Goal: Transaction & Acquisition: Purchase product/service

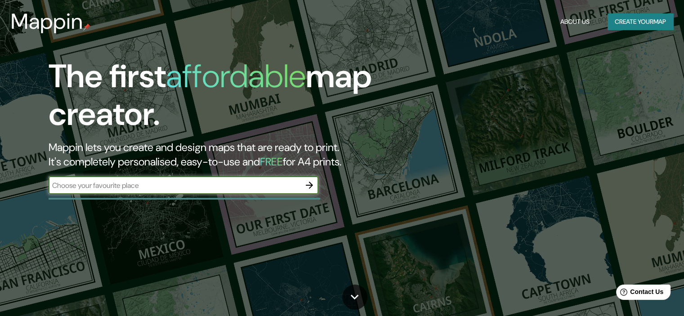
click at [137, 182] on input "text" at bounding box center [175, 185] width 252 height 10
type input "[GEOGRAPHIC_DATA]"
click at [310, 184] on icon "button" at bounding box center [309, 185] width 11 height 11
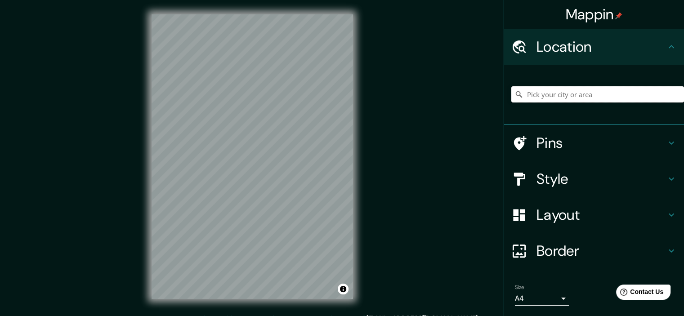
click at [544, 96] on input "Pick your city or area" at bounding box center [598, 94] width 173 height 16
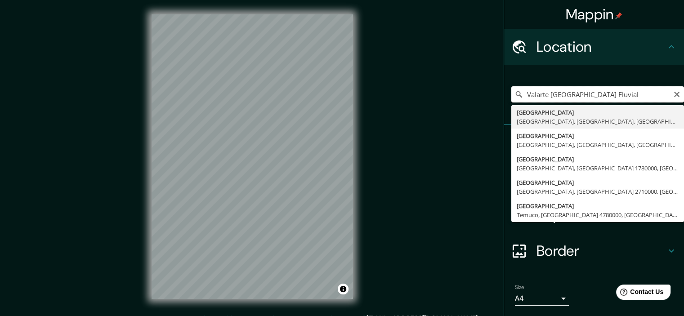
drag, startPoint x: 634, startPoint y: 97, endPoint x: 544, endPoint y: 97, distance: 90.0
click at [544, 97] on input "Valarte [GEOGRAPHIC_DATA] Fluvial" at bounding box center [598, 94] width 173 height 16
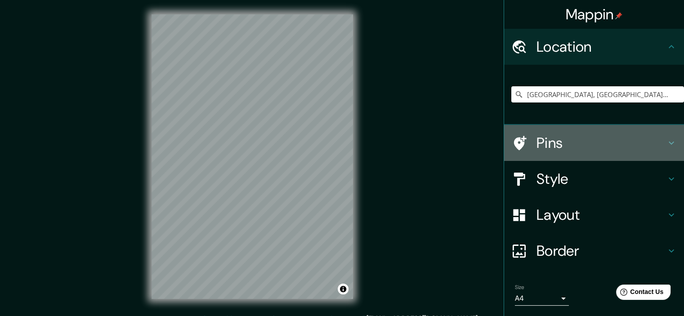
click at [666, 144] on icon at bounding box center [671, 143] width 11 height 11
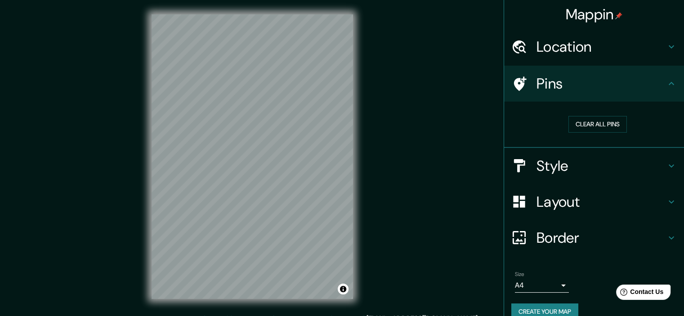
click at [666, 87] on icon at bounding box center [671, 83] width 11 height 11
click at [650, 202] on h4 "Layout" at bounding box center [602, 202] width 130 height 18
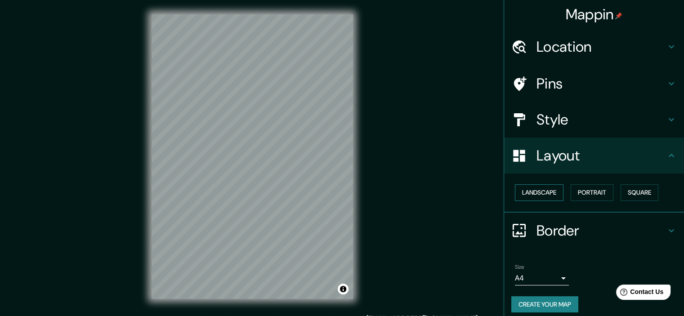
click at [541, 191] on button "Landscape" at bounding box center [539, 192] width 49 height 17
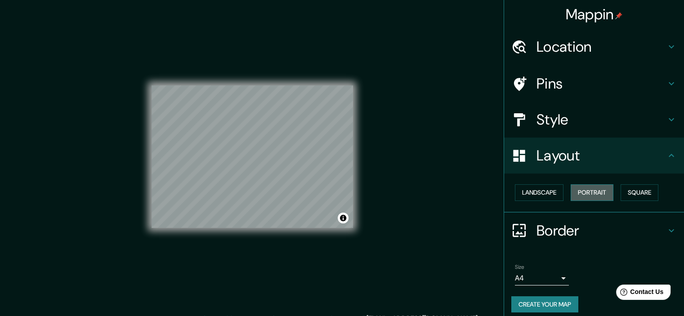
click at [583, 193] on button "Portrait" at bounding box center [592, 192] width 43 height 17
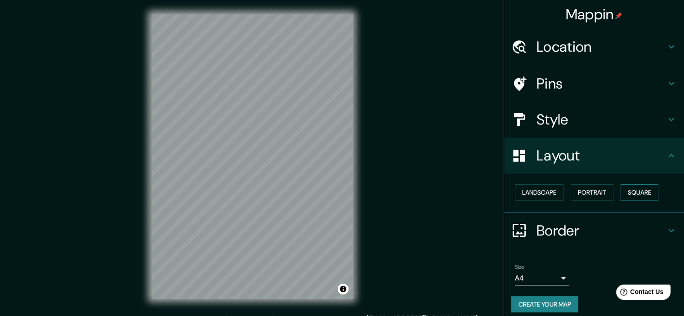
click at [625, 194] on button "Square" at bounding box center [640, 192] width 38 height 17
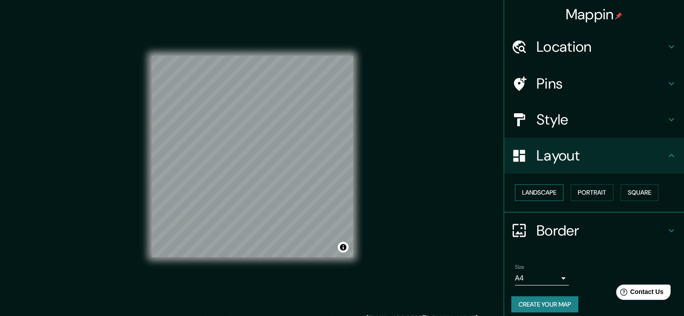
click at [546, 192] on button "Landscape" at bounding box center [539, 192] width 49 height 17
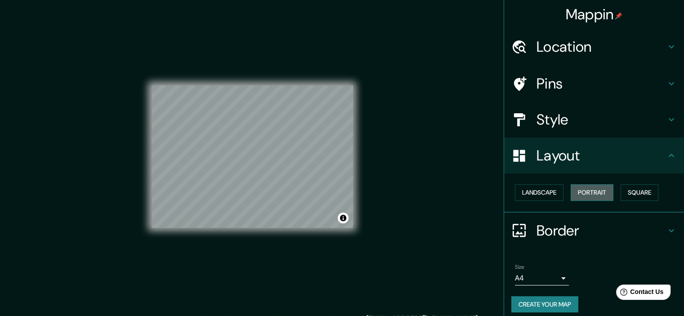
click at [594, 190] on button "Portrait" at bounding box center [592, 192] width 43 height 17
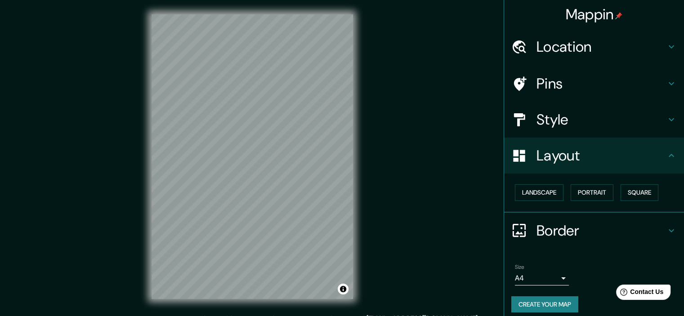
scroll to position [6, 0]
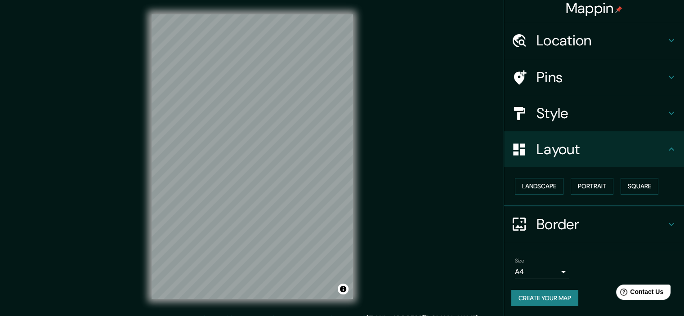
click at [551, 110] on h4 "Style" at bounding box center [602, 113] width 130 height 18
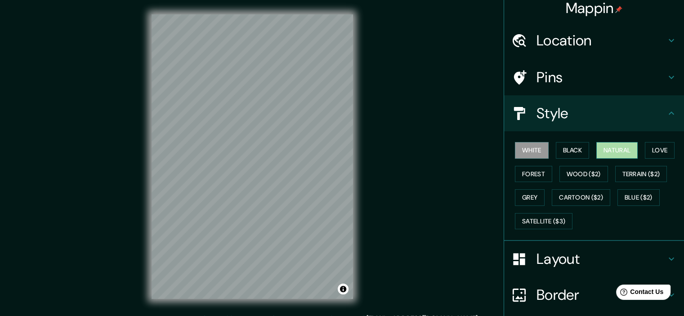
click at [597, 154] on button "Natural" at bounding box center [617, 150] width 41 height 17
click at [653, 156] on button "Love" at bounding box center [660, 150] width 30 height 17
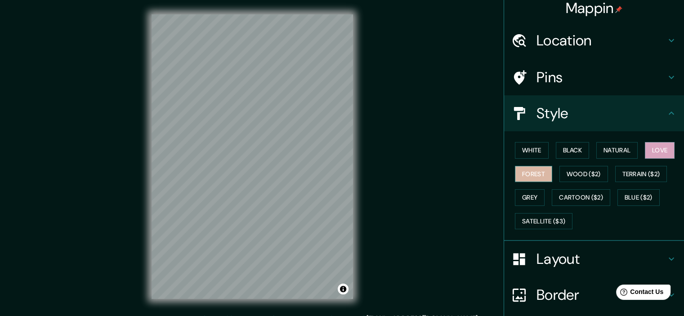
click at [535, 170] on button "Forest" at bounding box center [533, 174] width 37 height 17
click at [541, 156] on button "White" at bounding box center [532, 150] width 34 height 17
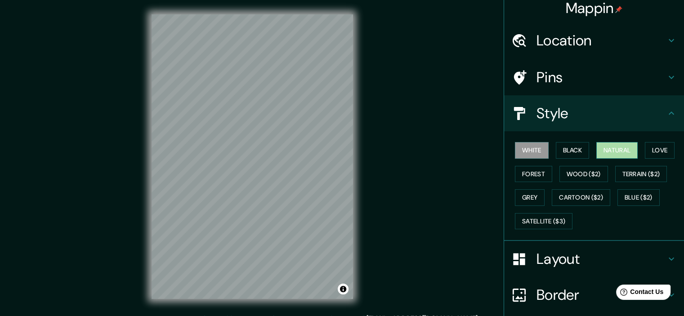
click at [623, 154] on button "Natural" at bounding box center [617, 150] width 41 height 17
click at [580, 153] on button "Black" at bounding box center [573, 150] width 34 height 17
click at [607, 151] on button "Natural" at bounding box center [617, 150] width 41 height 17
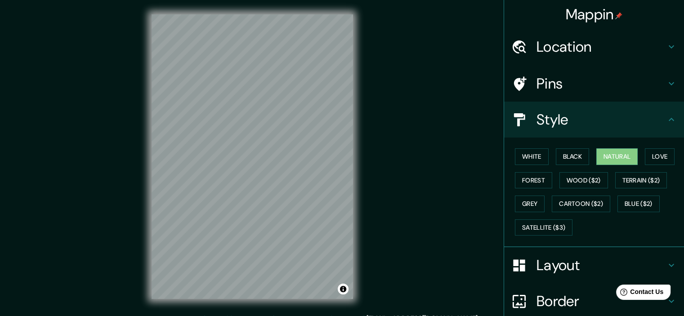
click at [555, 34] on div "Location" at bounding box center [594, 47] width 180 height 36
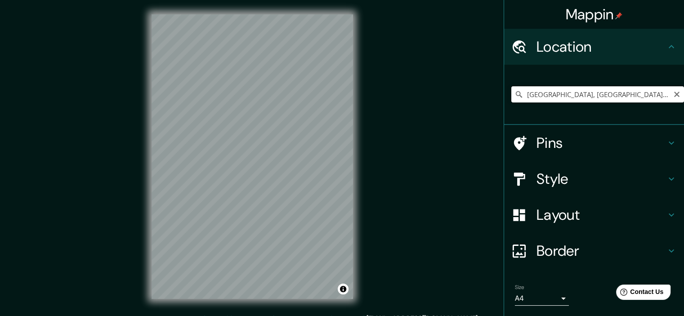
click at [544, 98] on input "[GEOGRAPHIC_DATA], [GEOGRAPHIC_DATA], [GEOGRAPHIC_DATA]" at bounding box center [598, 94] width 173 height 16
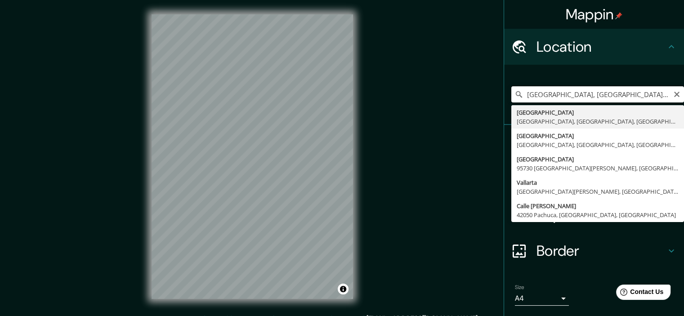
click at [544, 98] on input "[GEOGRAPHIC_DATA], [GEOGRAPHIC_DATA], [GEOGRAPHIC_DATA]" at bounding box center [598, 94] width 173 height 16
paste input "[STREET_ADDRESS]"
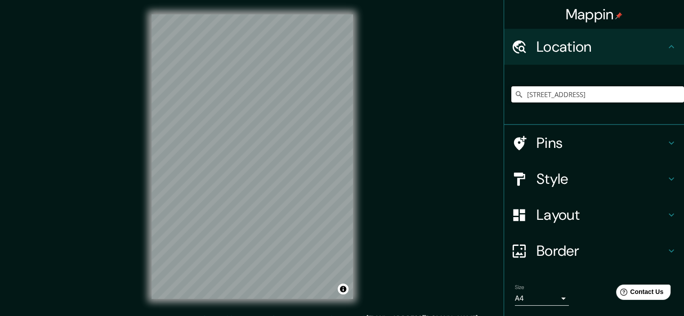
type input "[STREET_ADDRESS]"
click at [578, 140] on h4 "Pins" at bounding box center [602, 143] width 130 height 18
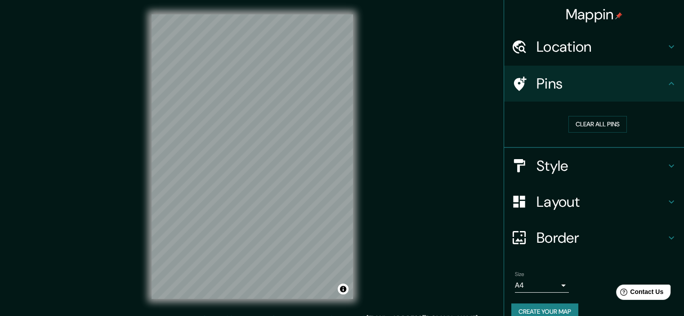
drag, startPoint x: 589, startPoint y: 119, endPoint x: 506, endPoint y: 115, distance: 82.9
click at [512, 115] on div "Clear all pins" at bounding box center [598, 124] width 173 height 31
click at [527, 109] on div "Clear all pins" at bounding box center [598, 124] width 173 height 31
click at [581, 123] on button "Clear all pins" at bounding box center [598, 124] width 58 height 17
click at [552, 201] on h4 "Layout" at bounding box center [602, 202] width 130 height 18
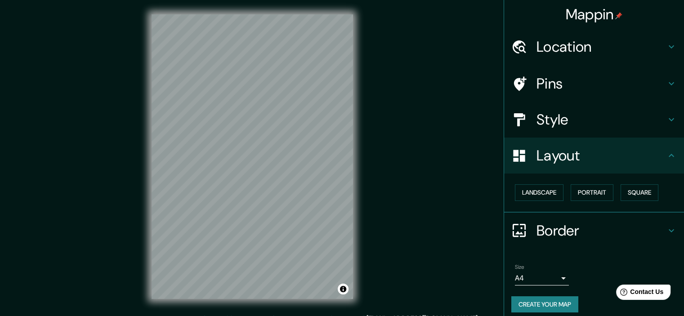
click at [540, 207] on div "Landscape [GEOGRAPHIC_DATA]" at bounding box center [594, 193] width 180 height 39
click at [536, 191] on button "Landscape" at bounding box center [539, 192] width 49 height 17
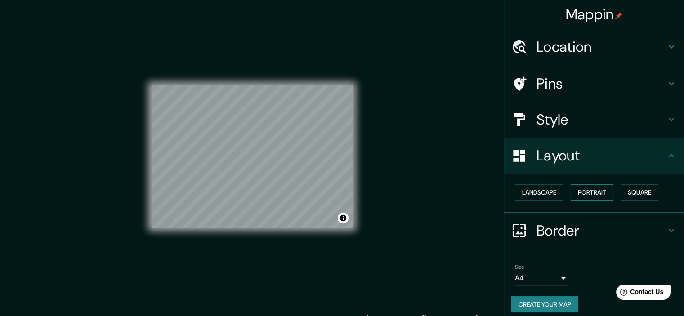
click at [590, 190] on button "Portrait" at bounding box center [592, 192] width 43 height 17
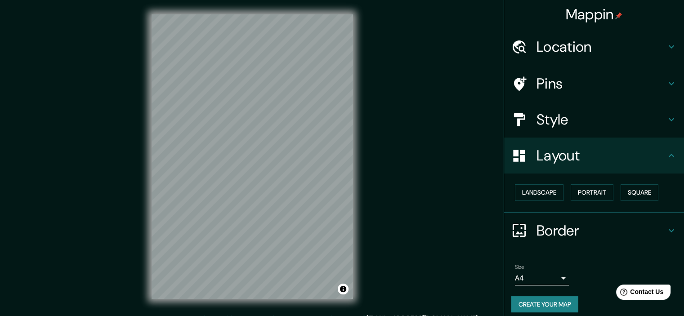
scroll to position [11, 0]
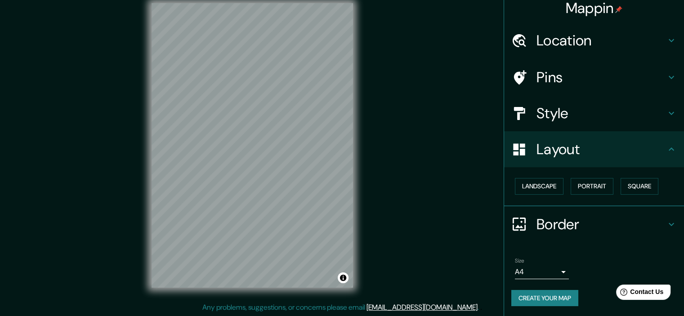
click at [544, 292] on button "Create your map" at bounding box center [545, 298] width 67 height 17
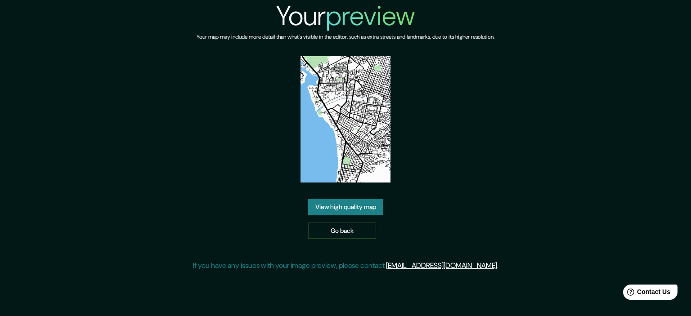
click at [352, 209] on link "View high quality map" at bounding box center [345, 207] width 75 height 17
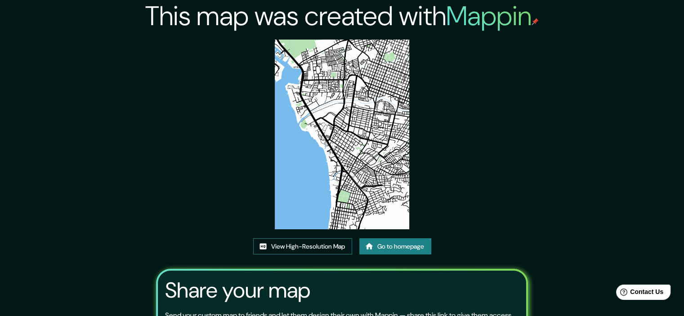
click at [305, 248] on link "View High-Resolution Map" at bounding box center [302, 246] width 99 height 17
